Goal: Find specific page/section: Find specific page/section

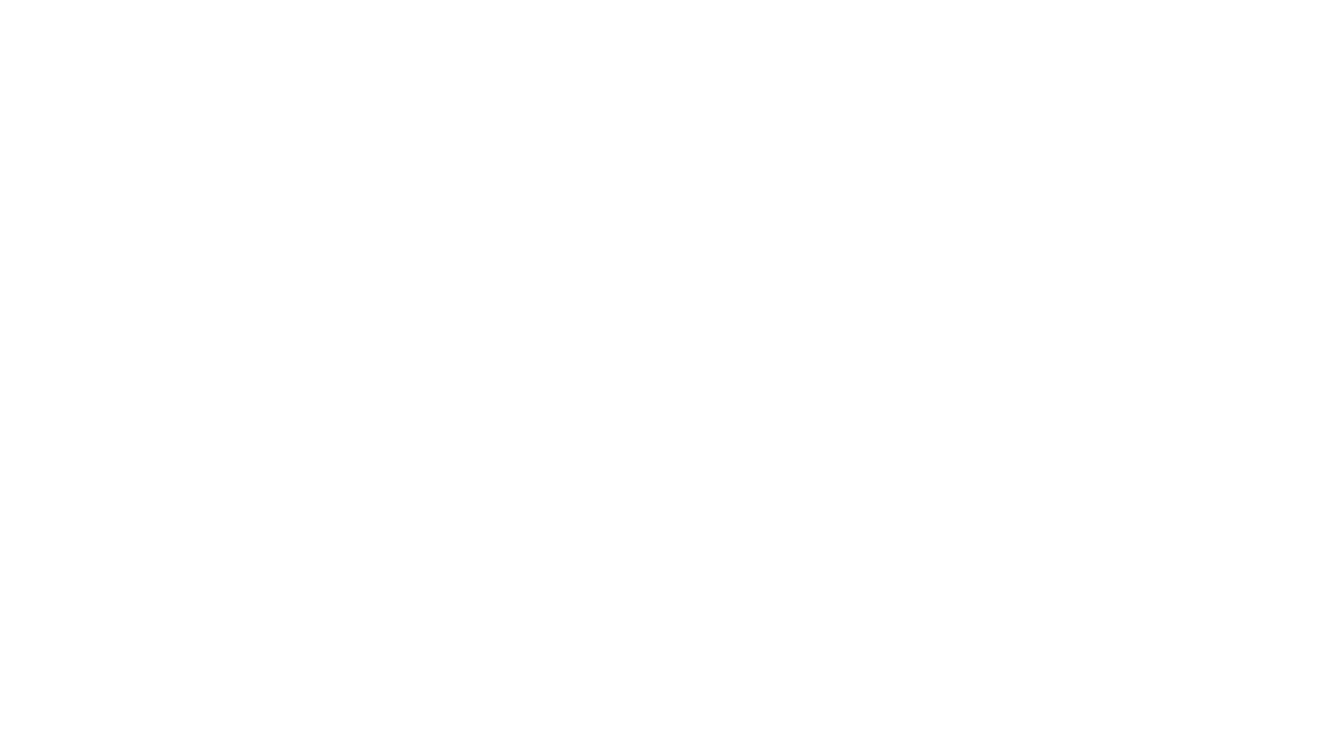
click at [70, 6] on html at bounding box center [660, 3] width 1320 height 6
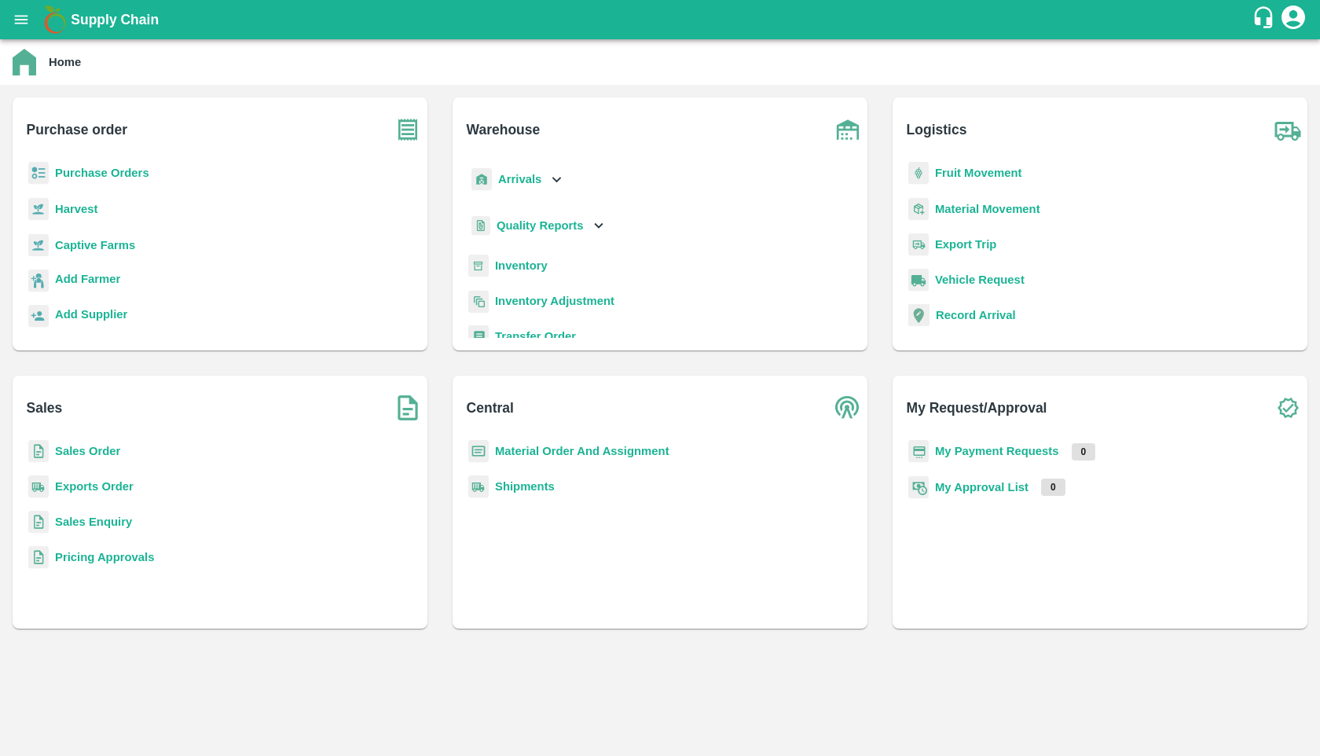
click at [77, 162] on div "Purchase Orders" at bounding box center [220, 179] width 390 height 35
click at [83, 453] on b "Sales Order" at bounding box center [87, 451] width 65 height 13
